Goal: Task Accomplishment & Management: Use online tool/utility

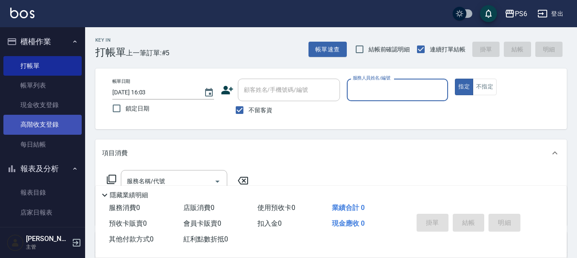
type input "0"
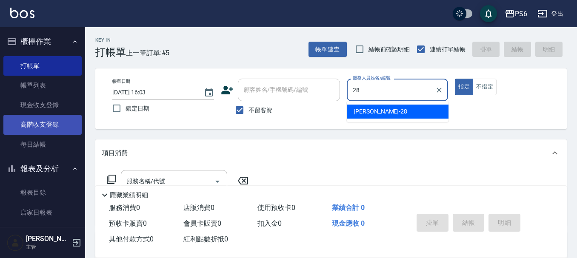
type input "[PERSON_NAME]-28"
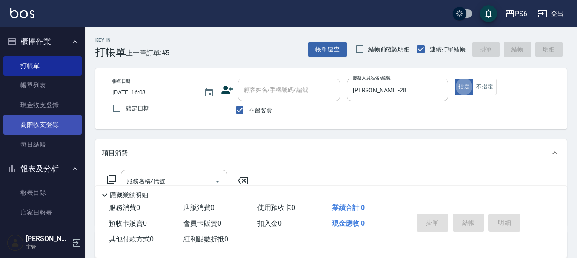
type button "true"
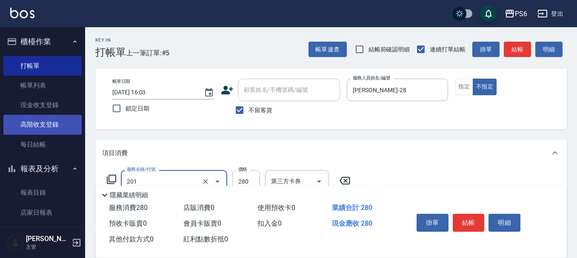
type input "一般洗髮(201)"
type input "350"
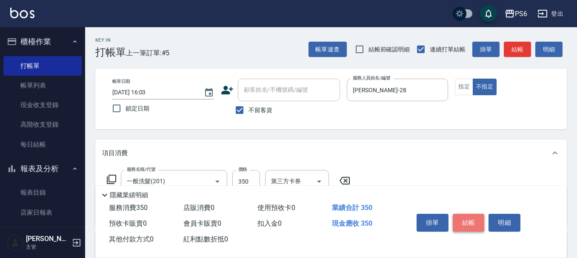
click at [475, 223] on button "結帳" at bounding box center [469, 223] width 32 height 18
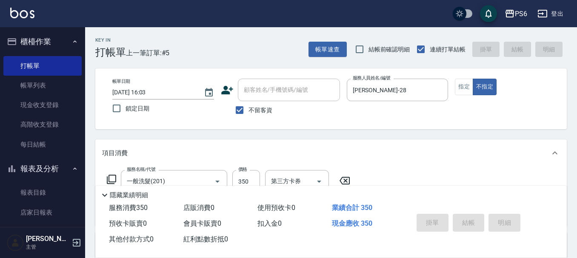
type input "[DATE] 18:43"
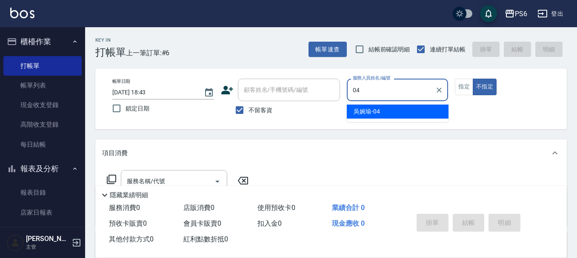
type input "吳婉瑜-04"
type button "false"
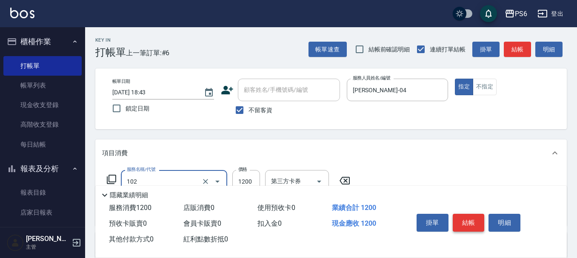
type input "頭皮深層養護(102)"
type input "1650"
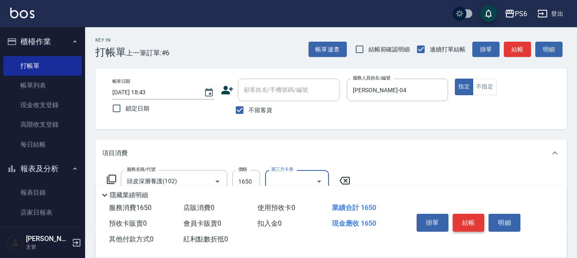
click at [470, 220] on button "結帳" at bounding box center [469, 223] width 32 height 18
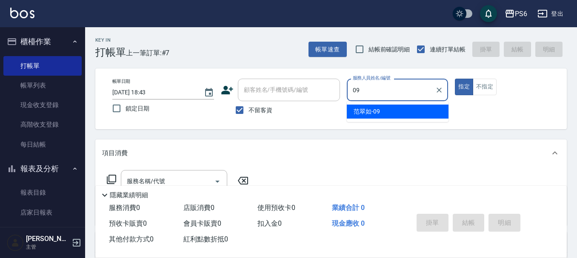
type input "范翠如-09"
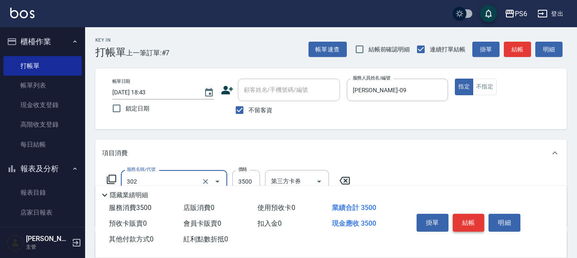
type input "造型冷燙(302)"
type input "2000"
click at [470, 220] on button "結帳" at bounding box center [469, 223] width 32 height 18
type input "2025/09/18 18:44"
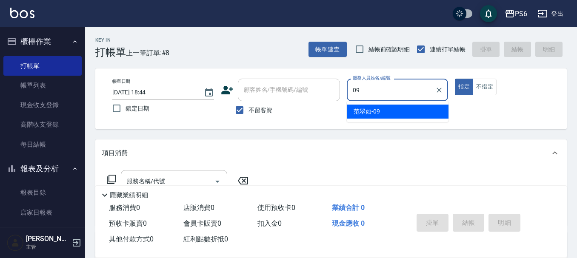
type input "范翠如-09"
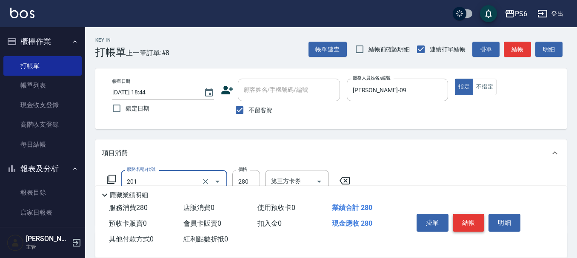
type input "一般洗髮(201)"
type input "300"
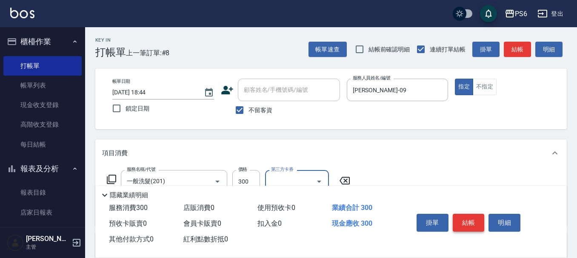
click at [470, 220] on button "結帳" at bounding box center [469, 223] width 32 height 18
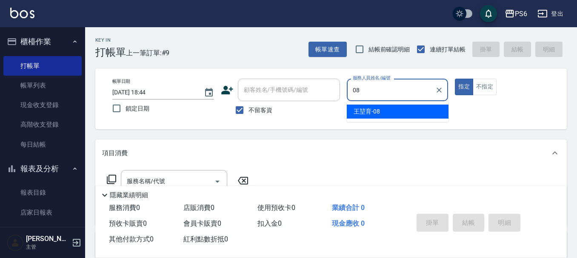
type input "王堃育-08"
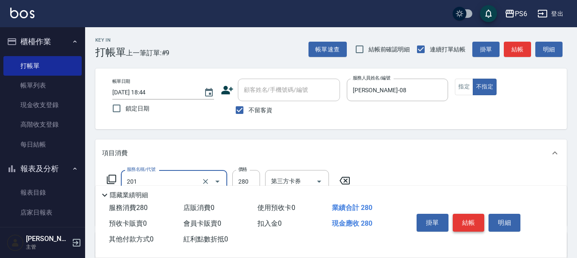
type input "一般洗髮(201)"
type input "350"
click at [470, 220] on button "結帳" at bounding box center [469, 223] width 32 height 18
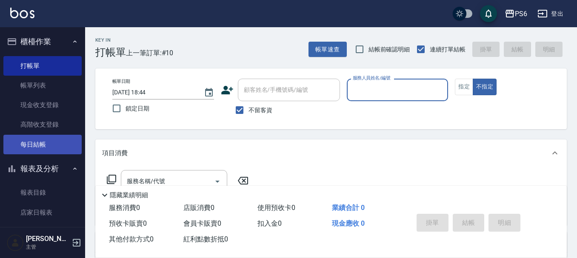
click at [52, 148] on link "每日結帳" at bounding box center [42, 145] width 78 height 20
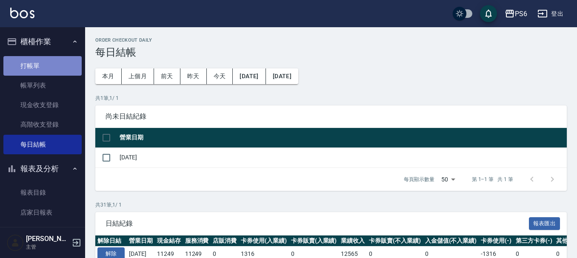
click at [46, 59] on link "打帳單" at bounding box center [42, 66] width 78 height 20
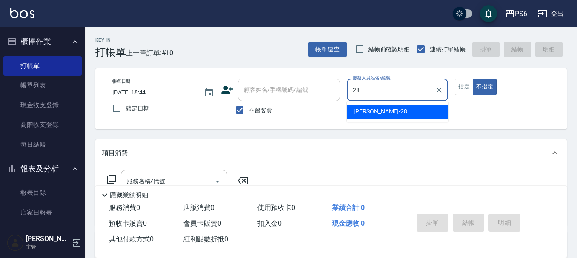
type input "康永偉-28"
type button "false"
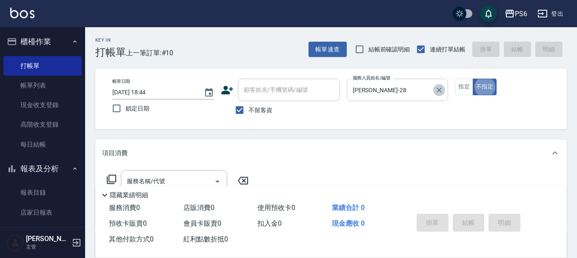
click at [439, 92] on icon "Clear" at bounding box center [439, 90] width 9 height 9
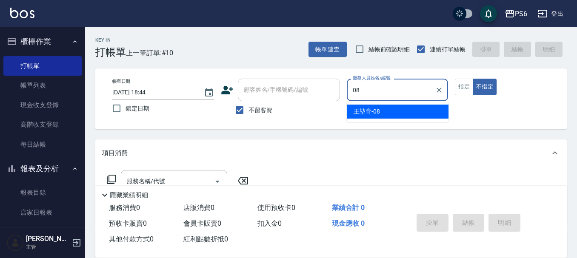
type input "王堃育-08"
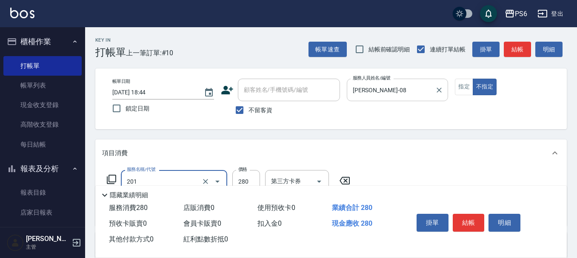
type input "一般洗髮(201)"
type input "300"
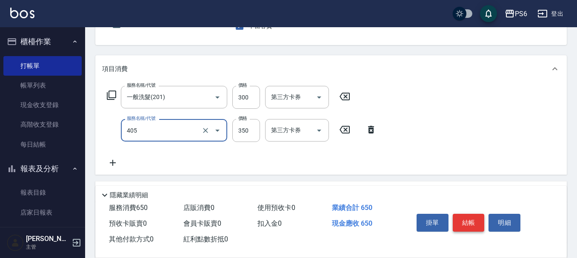
scroll to position [85, 0]
type input "C級剪髮(405)"
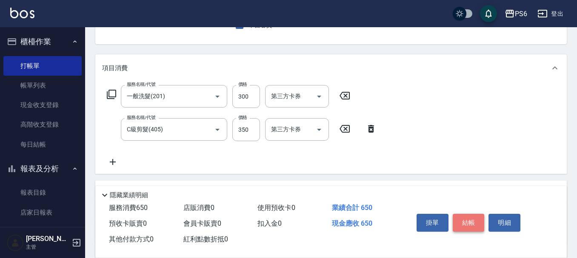
click at [476, 215] on button "結帳" at bounding box center [469, 223] width 32 height 18
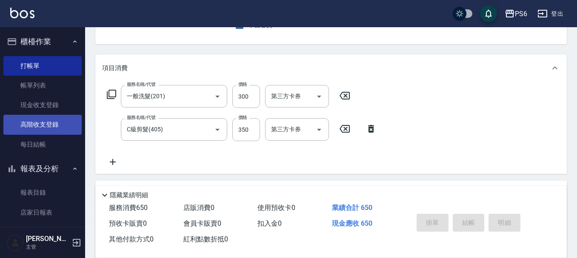
type input "2025/09/18 19:12"
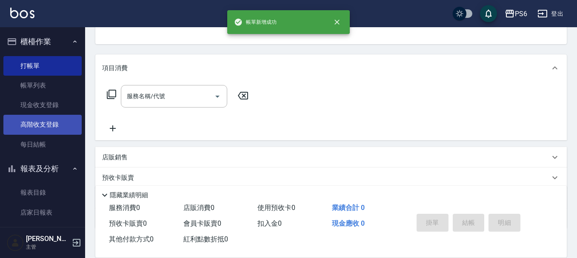
scroll to position [83, 0]
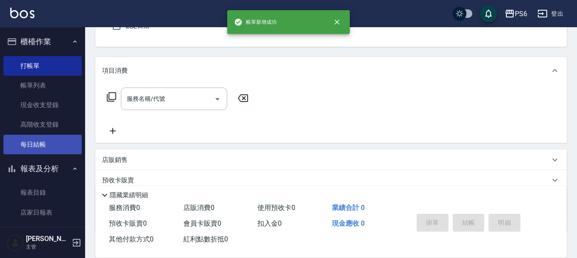
click at [50, 140] on link "每日結帳" at bounding box center [42, 145] width 78 height 20
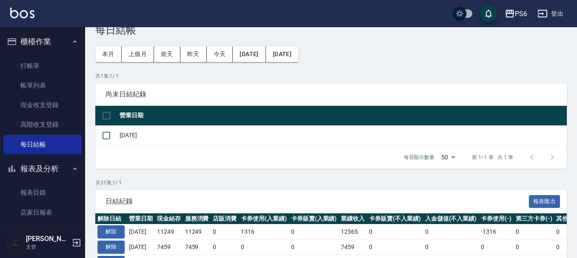
scroll to position [85, 0]
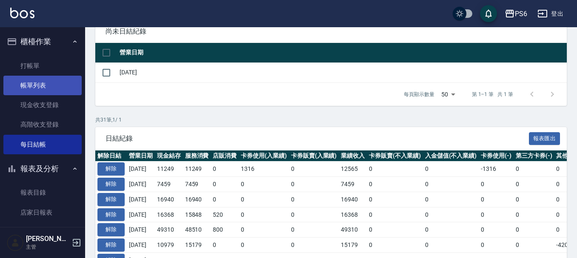
click at [42, 84] on link "帳單列表" at bounding box center [42, 86] width 78 height 20
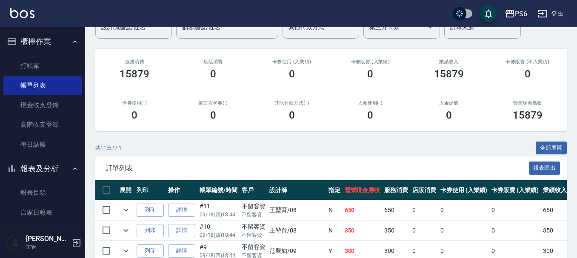
scroll to position [85, 0]
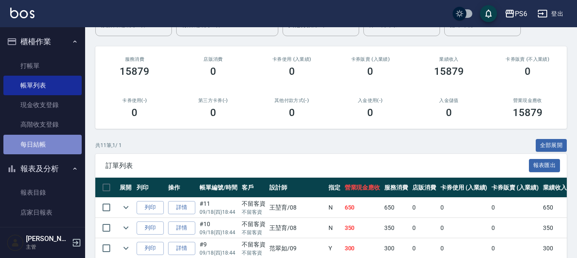
click at [53, 145] on link "每日結帳" at bounding box center [42, 145] width 78 height 20
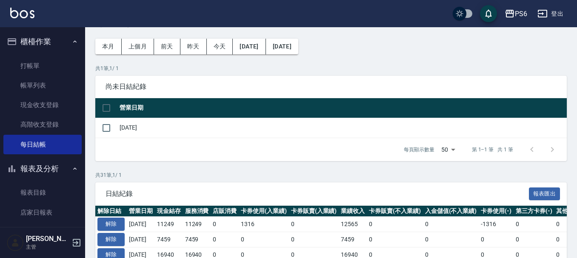
scroll to position [43, 0]
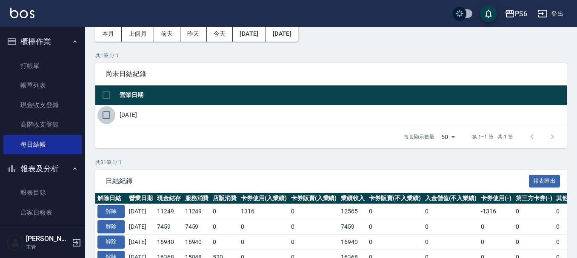
click at [109, 112] on input "checkbox" at bounding box center [107, 115] width 18 height 18
checkbox input "true"
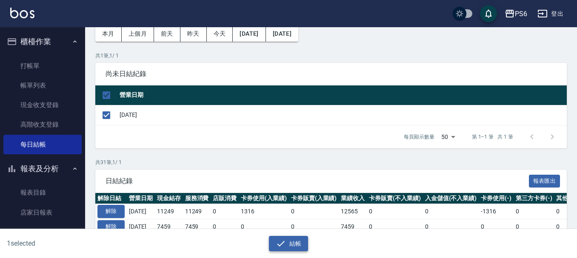
click at [293, 246] on button "結帳" at bounding box center [289, 244] width 40 height 16
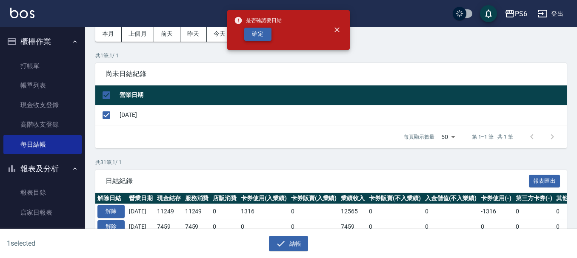
click at [262, 30] on button "確定" at bounding box center [257, 34] width 27 height 13
checkbox input "false"
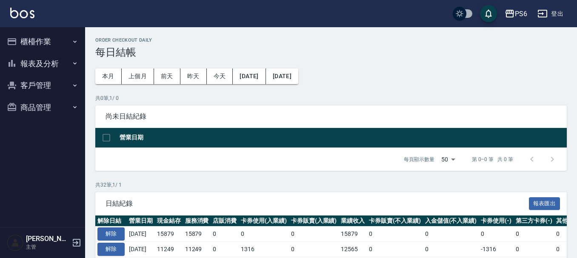
click at [37, 61] on button "報表及分析" at bounding box center [42, 64] width 78 height 22
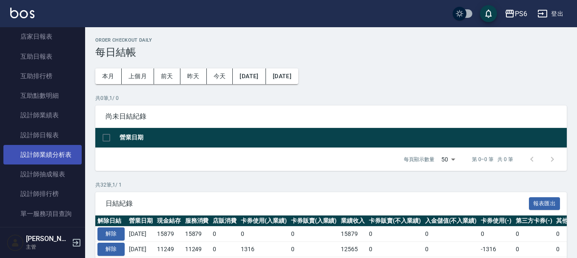
scroll to position [85, 0]
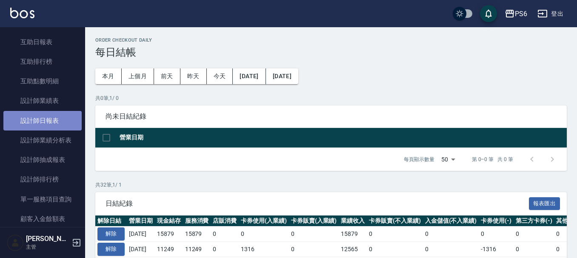
click at [51, 115] on link "設計師日報表" at bounding box center [42, 121] width 78 height 20
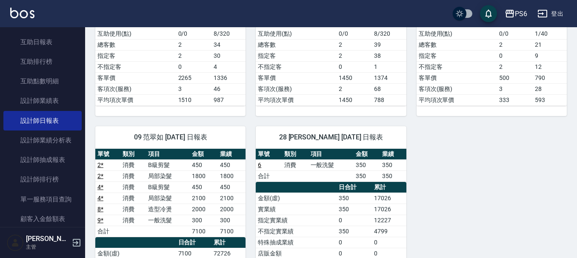
scroll to position [256, 0]
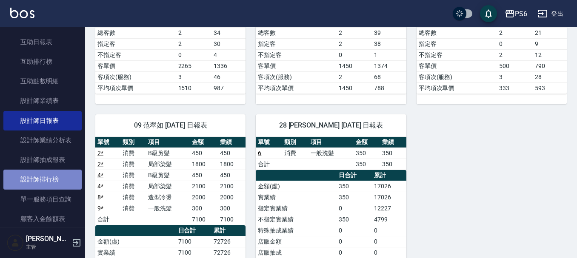
click at [58, 185] on link "設計師排行榜" at bounding box center [42, 180] width 78 height 20
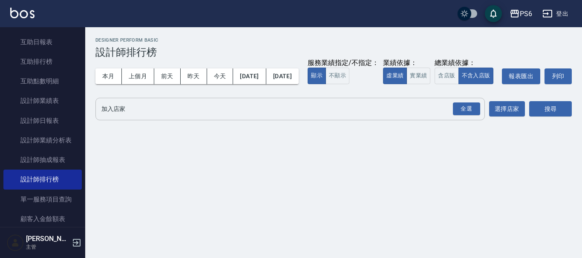
click at [450, 117] on input "加入店家" at bounding box center [283, 109] width 369 height 15
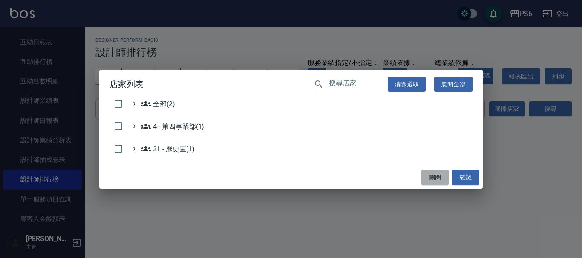
drag, startPoint x: 435, startPoint y: 176, endPoint x: 482, endPoint y: 131, distance: 65.7
click at [438, 175] on button "關閉" at bounding box center [434, 178] width 27 height 16
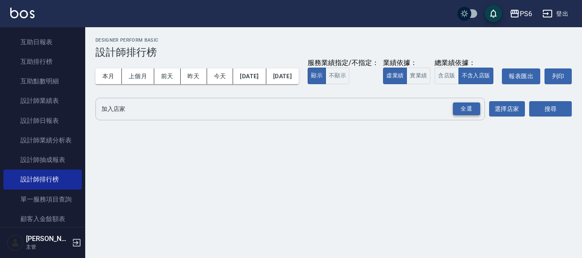
click at [471, 116] on div "全選" at bounding box center [466, 109] width 27 height 13
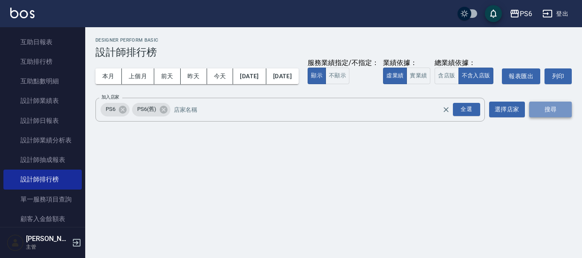
click at [546, 118] on button "搜尋" at bounding box center [550, 110] width 43 height 16
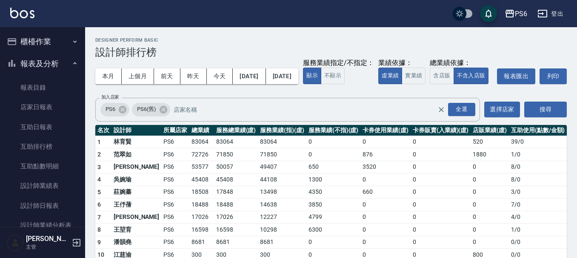
click at [40, 39] on button "櫃檯作業" at bounding box center [42, 42] width 78 height 22
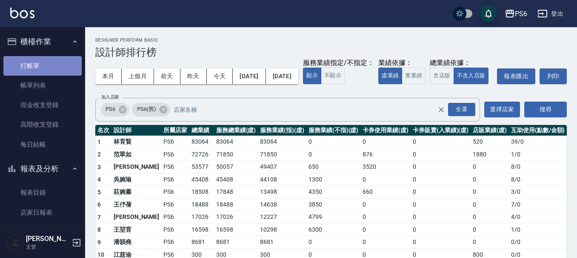
click at [44, 63] on link "打帳單" at bounding box center [42, 66] width 78 height 20
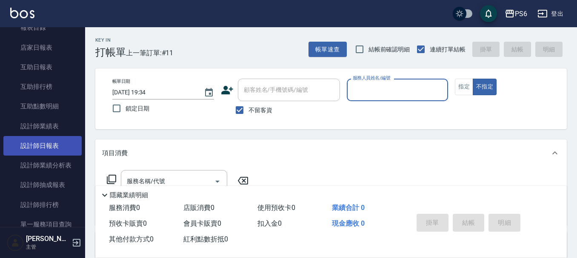
scroll to position [170, 0]
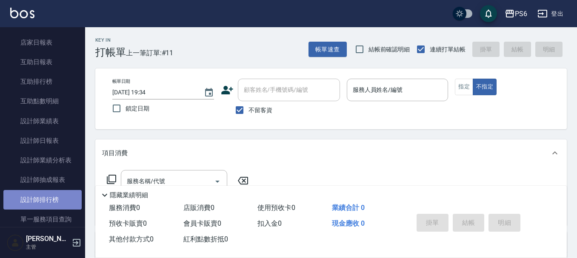
click at [48, 202] on link "設計師排行榜" at bounding box center [42, 200] width 78 height 20
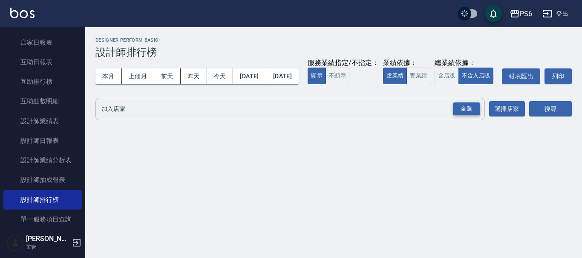
click at [463, 116] on div "全選" at bounding box center [466, 109] width 27 height 13
click at [549, 118] on button "搜尋" at bounding box center [550, 110] width 43 height 16
